Goal: Navigation & Orientation: Find specific page/section

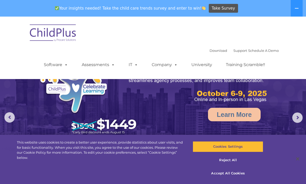
select select "MEDIUM"
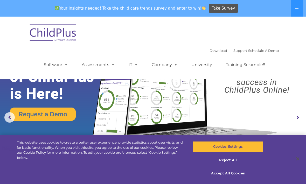
click at [300, 116] on rs-arrow at bounding box center [298, 118] width 10 height 10
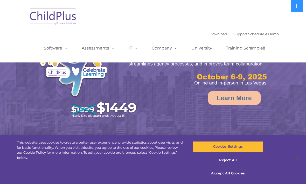
select select "MEDIUM"
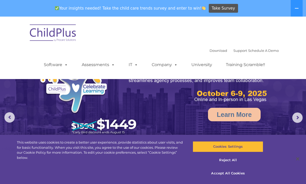
click at [59, 68] on link "Software" at bounding box center [56, 65] width 35 height 10
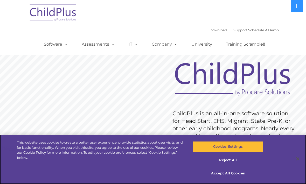
scroll to position [1, 0]
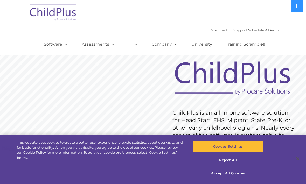
click at [294, 5] on button at bounding box center [297, 6] width 12 height 12
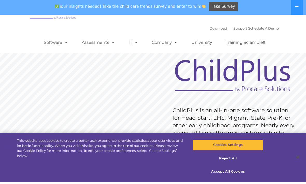
scroll to position [0, 0]
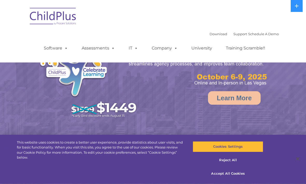
select select "MEDIUM"
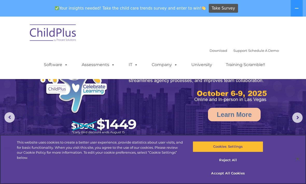
click at [242, 145] on button "Cookies Settings" at bounding box center [228, 147] width 70 height 11
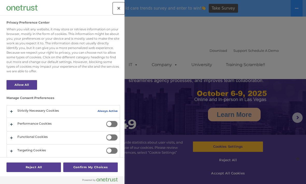
click at [117, 6] on button "Close" at bounding box center [118, 8] width 11 height 11
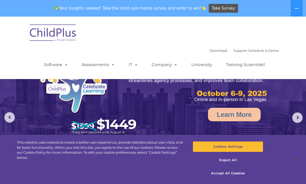
click at [300, 116] on rs-arrow at bounding box center [298, 118] width 10 height 10
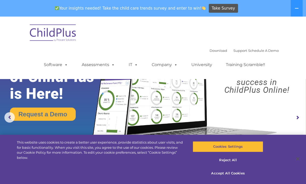
click at [298, 117] on rs-arrow at bounding box center [298, 118] width 10 height 10
